Goal: Navigation & Orientation: Find specific page/section

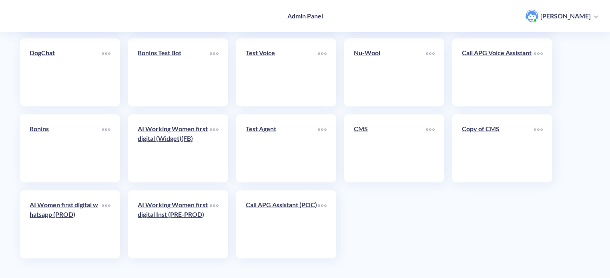
scroll to position [277, 0]
click at [381, 77] on link "Nu-Wool" at bounding box center [390, 72] width 72 height 49
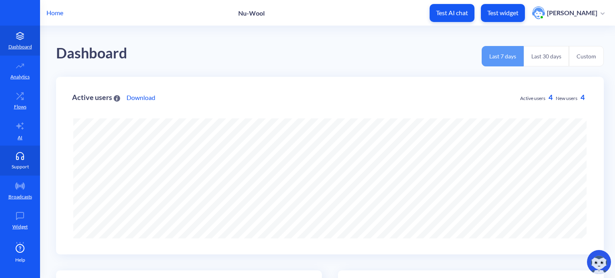
click at [27, 160] on link "Support" at bounding box center [20, 161] width 40 height 30
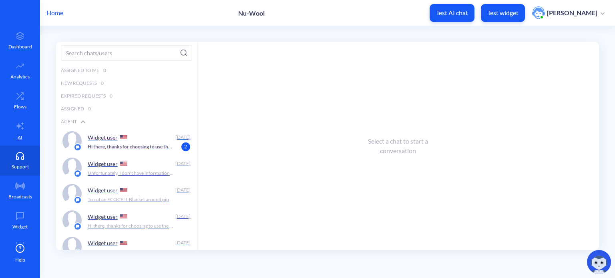
click at [138, 143] on p "Hi there, thanks for choosing to use the Nu-Wool Chatbot! How can I help you [D…" at bounding box center [131, 146] width 86 height 7
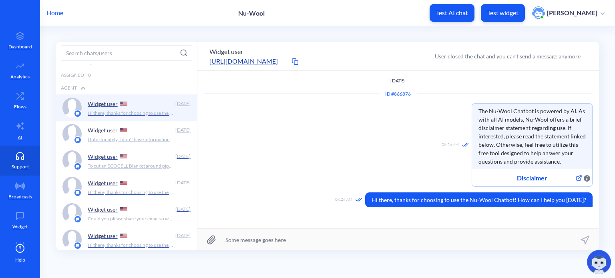
scroll to position [80, 0]
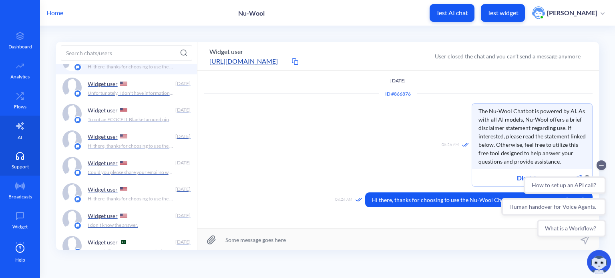
click at [16, 123] on icon at bounding box center [20, 126] width 10 height 10
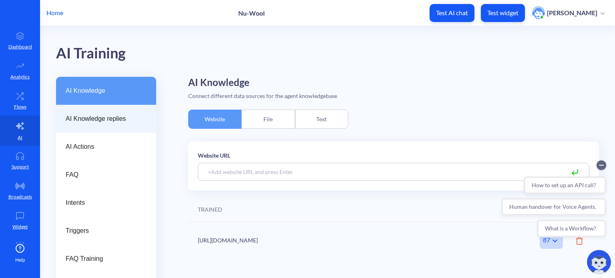
click at [90, 112] on div "AI Knowledge replies" at bounding box center [106, 119] width 100 height 28
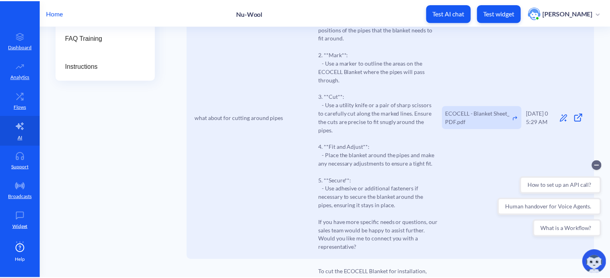
scroll to position [240, 0]
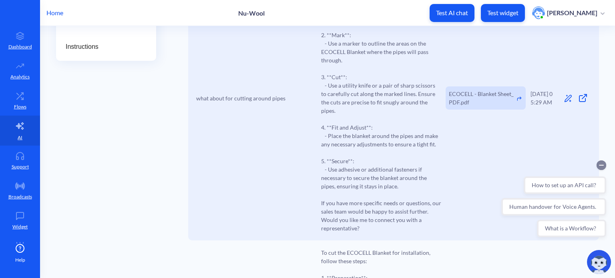
click at [603, 165] on circle "Collapse conversation starters" at bounding box center [602, 166] width 10 height 10
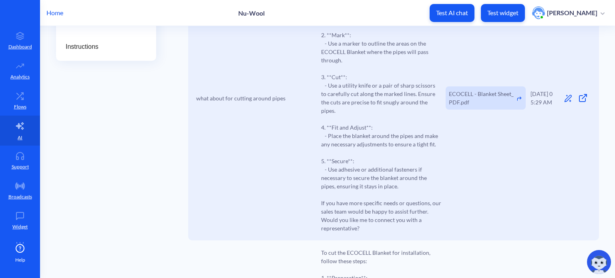
click at [55, 14] on p "Home" at bounding box center [54, 13] width 17 height 10
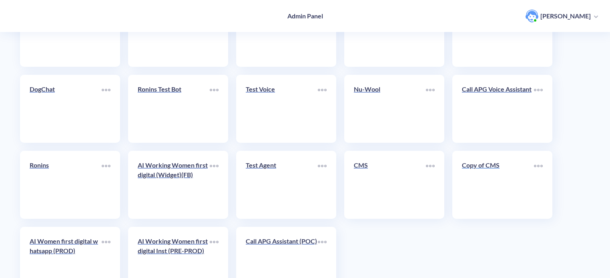
scroll to position [277, 0]
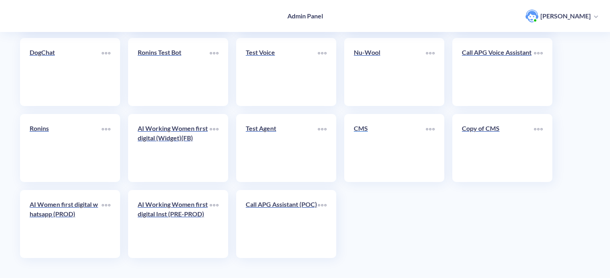
click at [364, 152] on link "CMS" at bounding box center [390, 148] width 72 height 49
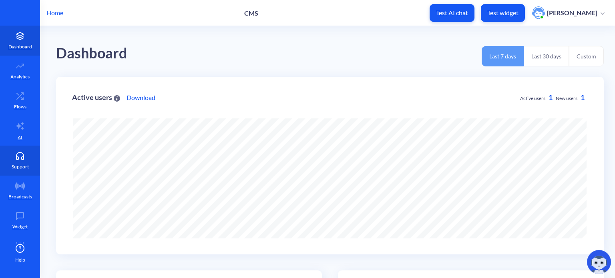
click at [16, 158] on icon at bounding box center [20, 156] width 16 height 8
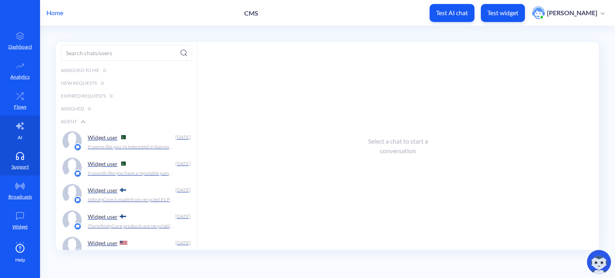
click at [16, 142] on link "AI" at bounding box center [20, 131] width 40 height 30
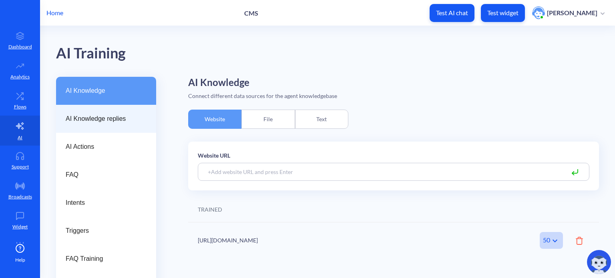
click at [90, 111] on div "AI Knowledge replies" at bounding box center [106, 119] width 100 height 28
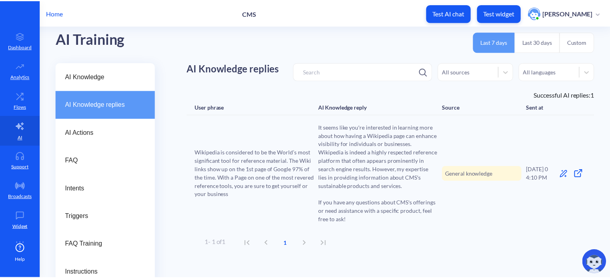
scroll to position [22, 0]
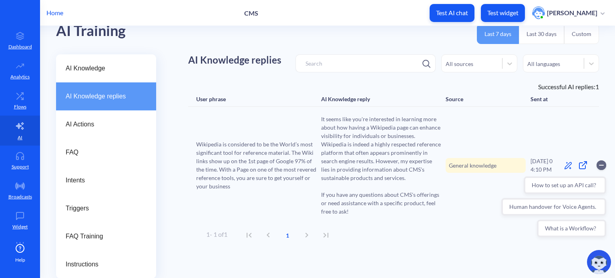
click at [52, 12] on p "Home" at bounding box center [54, 13] width 17 height 10
